Goal: Task Accomplishment & Management: Use online tool/utility

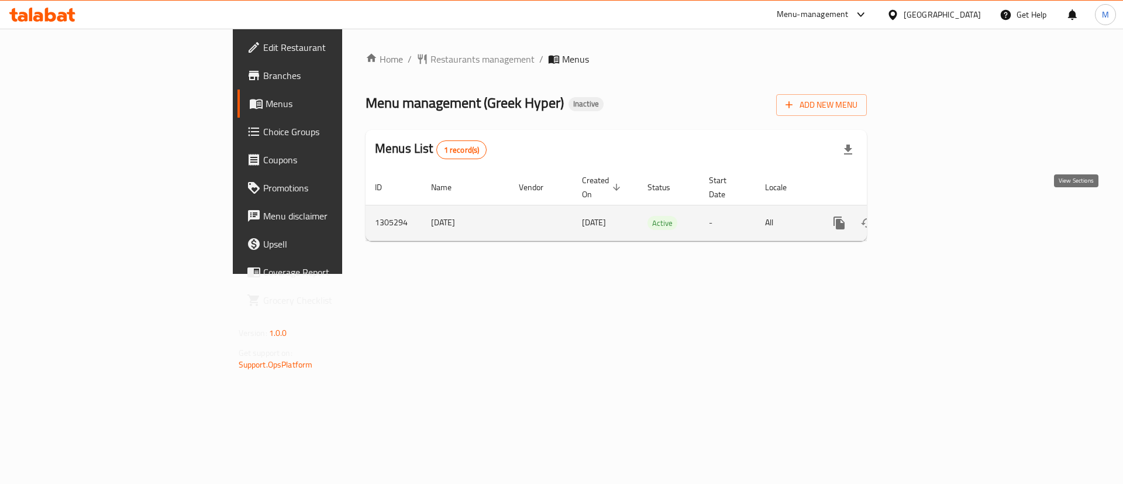
click at [931, 216] on icon "enhanced table" at bounding box center [924, 223] width 14 height 14
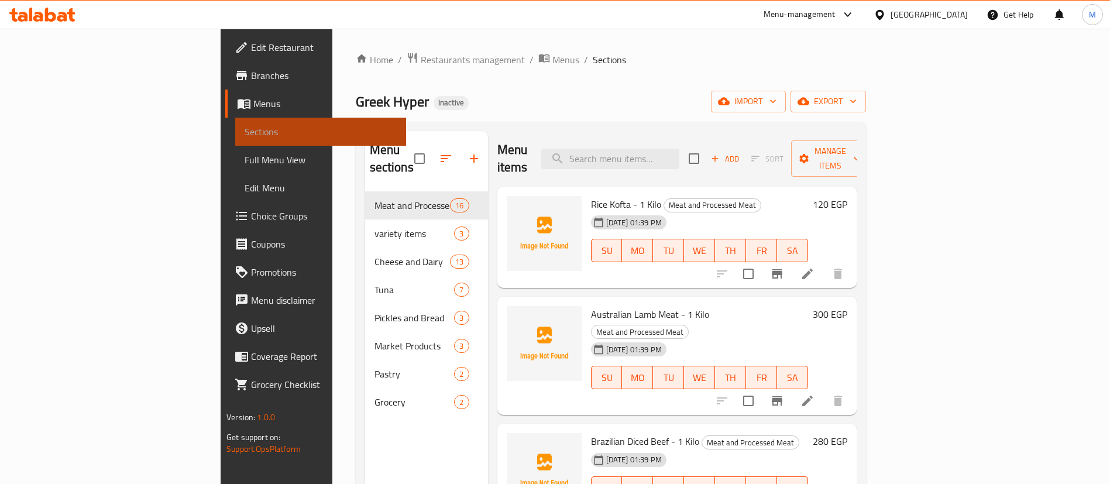
click at [235, 145] on link "Sections" at bounding box center [320, 132] width 171 height 28
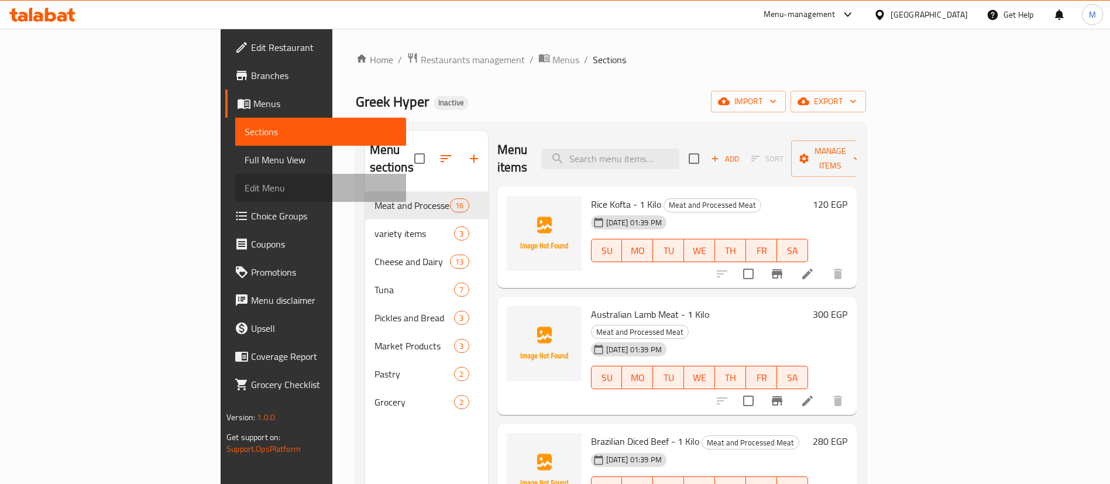
click at [235, 174] on link "Edit Menu" at bounding box center [320, 188] width 171 height 28
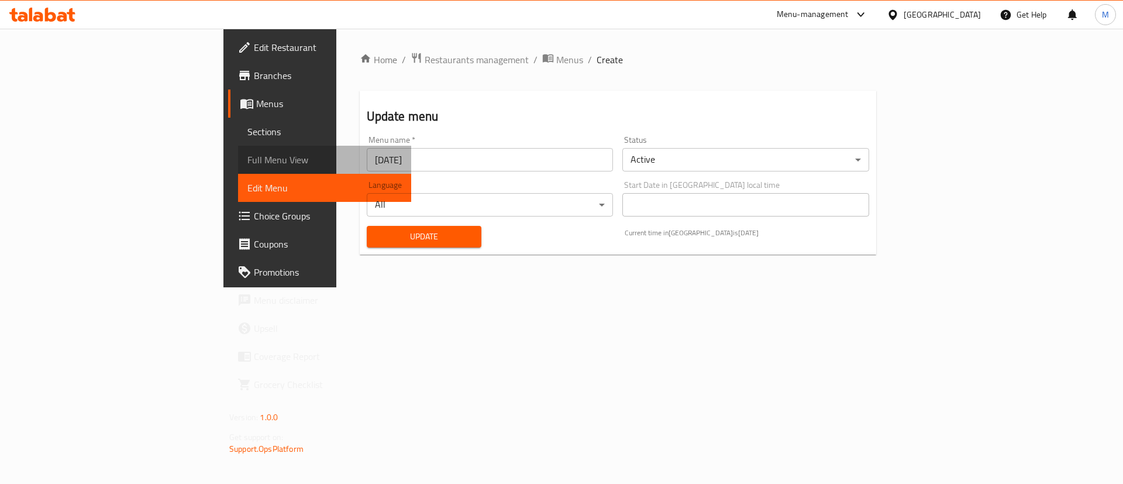
click at [247, 159] on span "Full Menu View" at bounding box center [324, 160] width 154 height 14
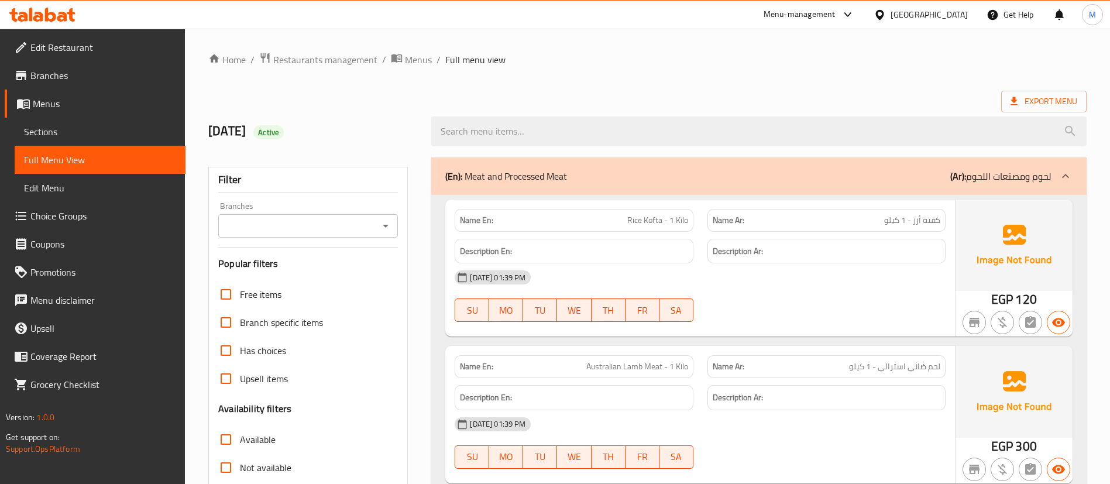
click at [687, 61] on ol "Home / Restaurants management / Menus / Full menu view" at bounding box center [647, 59] width 878 height 15
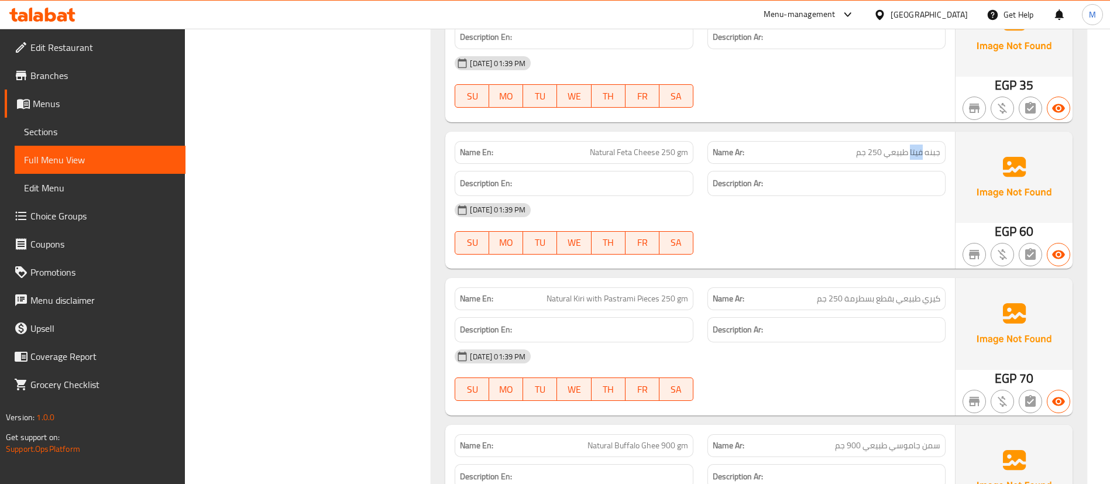
scroll to position [3562, 0]
click at [403, 213] on div "Filter Branches Branches Popular filters Free items Branch specific items Has c…" at bounding box center [312, 432] width 223 height 7687
drag, startPoint x: 661, startPoint y: 153, endPoint x: 694, endPoint y: 158, distance: 33.2
copy span "250 gm"
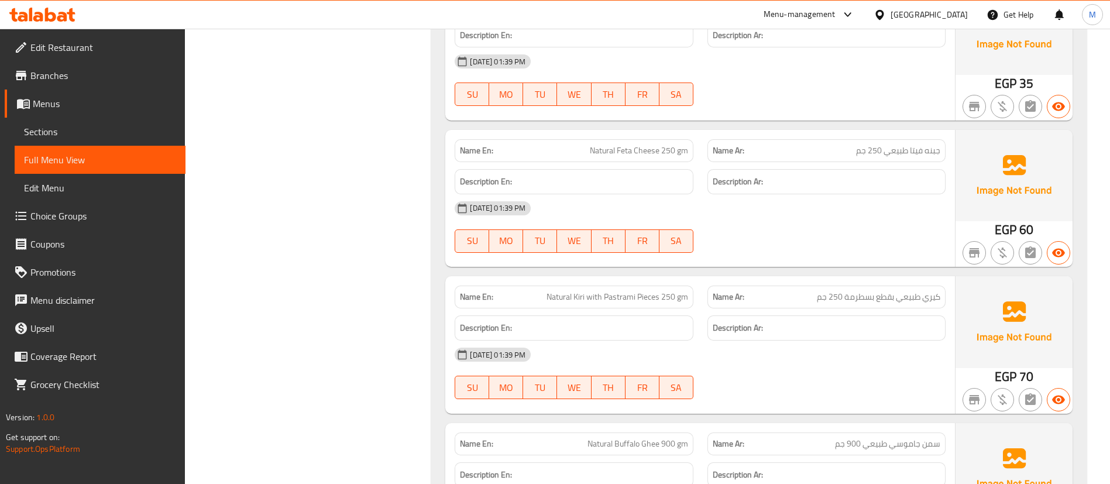
copy span "Natural Feta Cheese 250 gm"
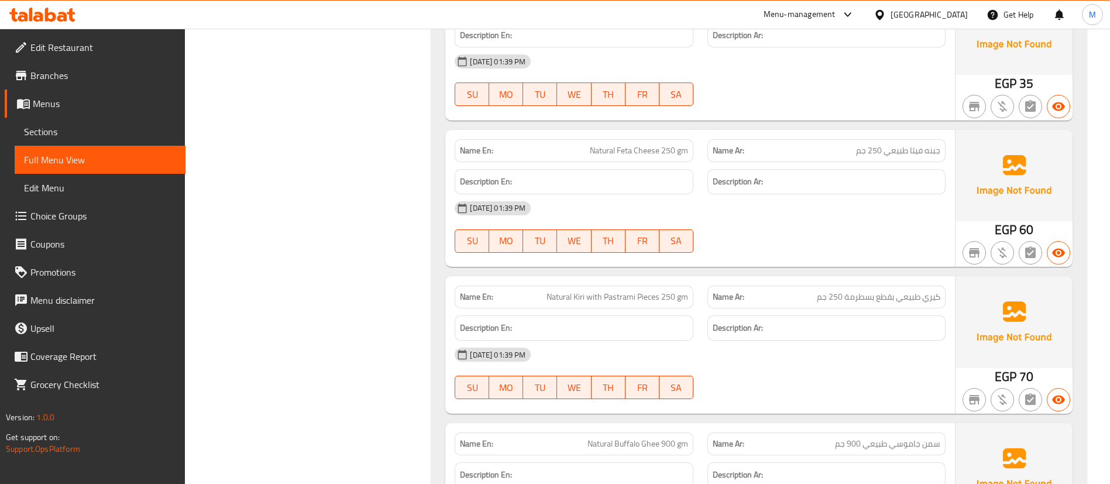
copy span "Natural Kiri with Pastrami Pieces 250 gm"
click at [416, 262] on div "Filter Branches Branches Popular filters Free items Branch specific items Has c…" at bounding box center [312, 432] width 223 height 7687
